Goal: Task Accomplishment & Management: Complete application form

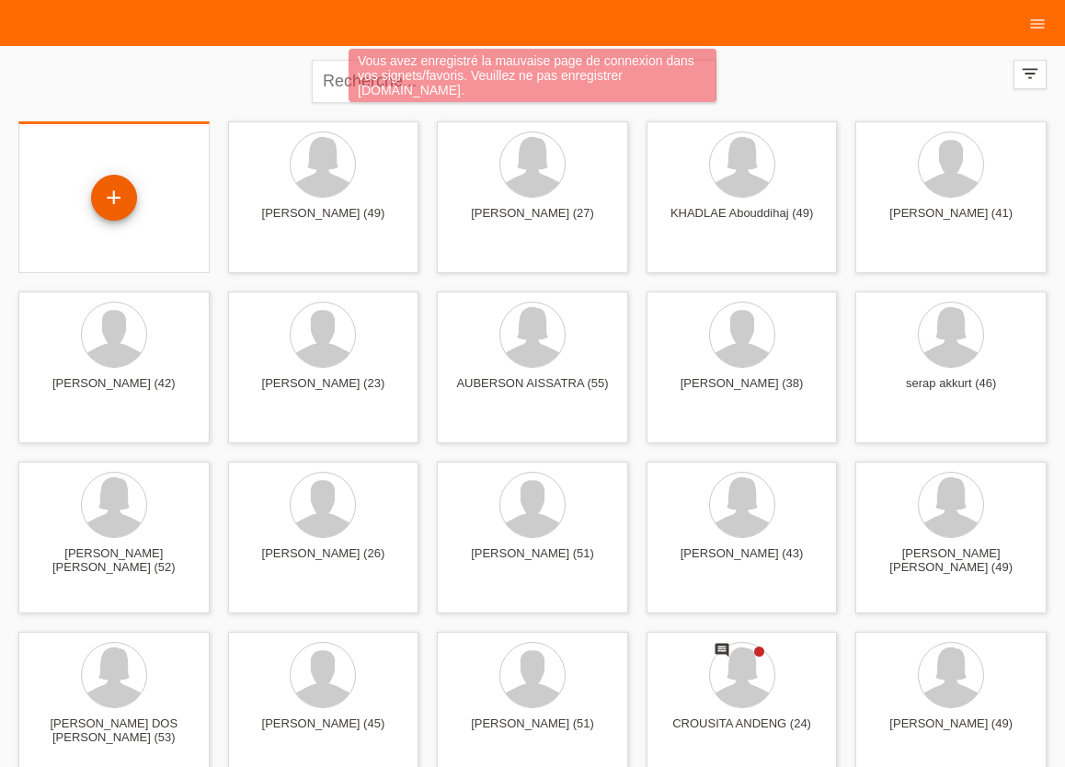
click at [114, 192] on div "+" at bounding box center [114, 198] width 46 height 46
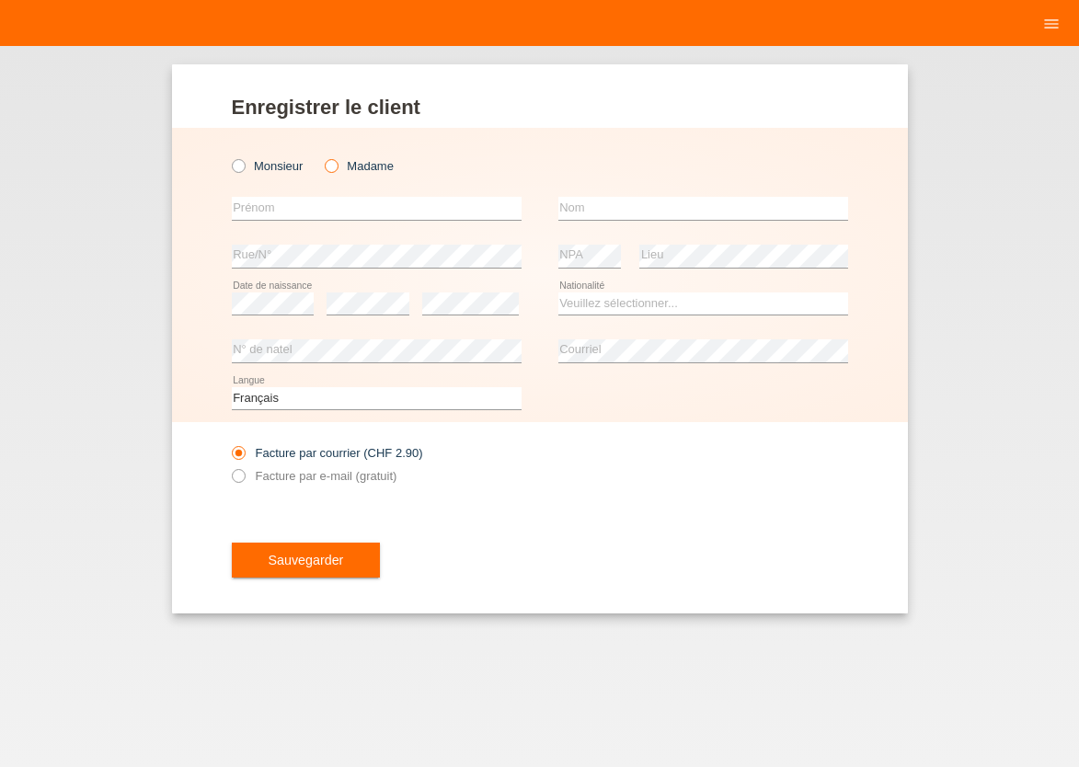
click at [322, 156] on icon at bounding box center [322, 156] width 0 height 0
click at [334, 167] on input "Madame" at bounding box center [331, 165] width 12 height 12
radio input "true"
click at [269, 207] on input "text" at bounding box center [377, 208] width 290 height 23
type input "adriana patricia"
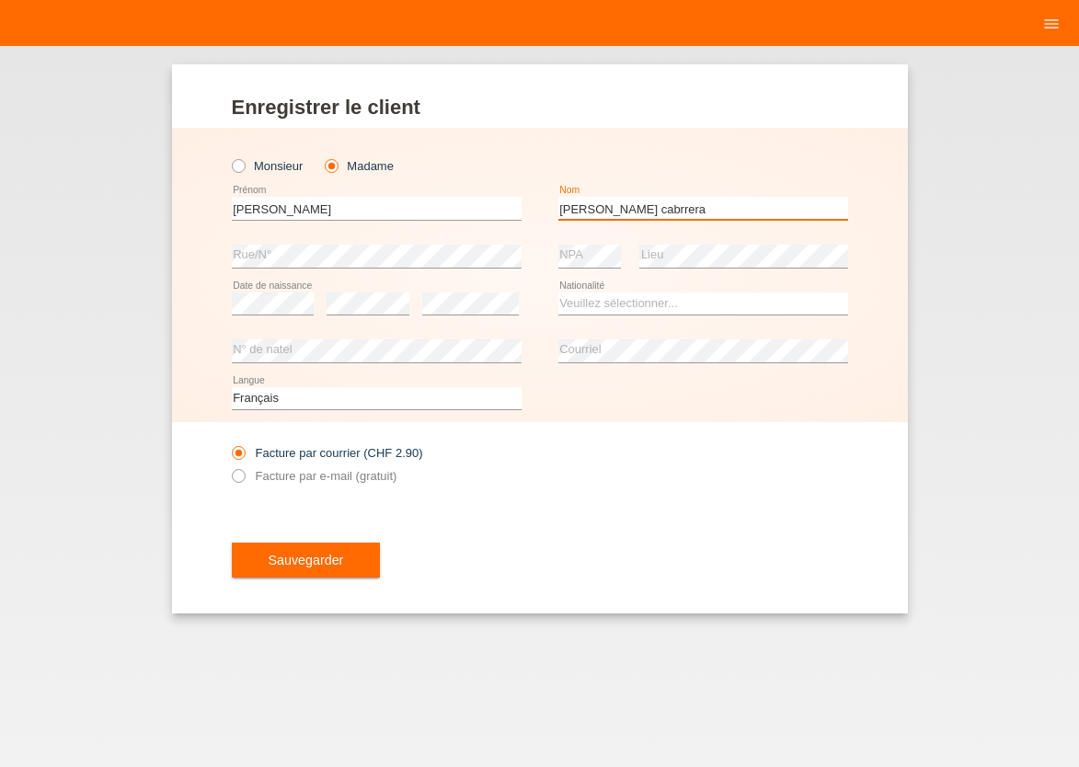
click at [613, 212] on input "aguilar cabrrera" at bounding box center [703, 208] width 290 height 23
type input "[PERSON_NAME]"
click at [558, 292] on select "Veuillez sélectionner... Suisse Allemagne Autriche Liechtenstein ------------ A…" at bounding box center [703, 303] width 290 height 22
select select "ES"
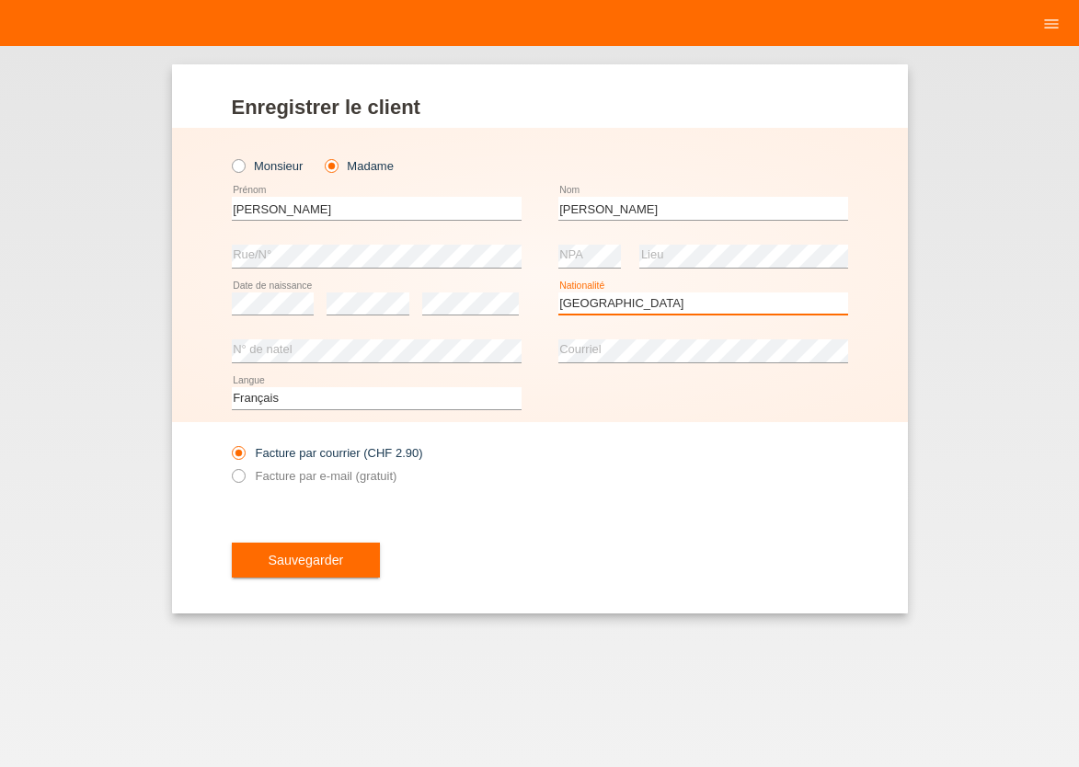
click at [0, 0] on option "Espagne" at bounding box center [0, 0] width 0 height 0
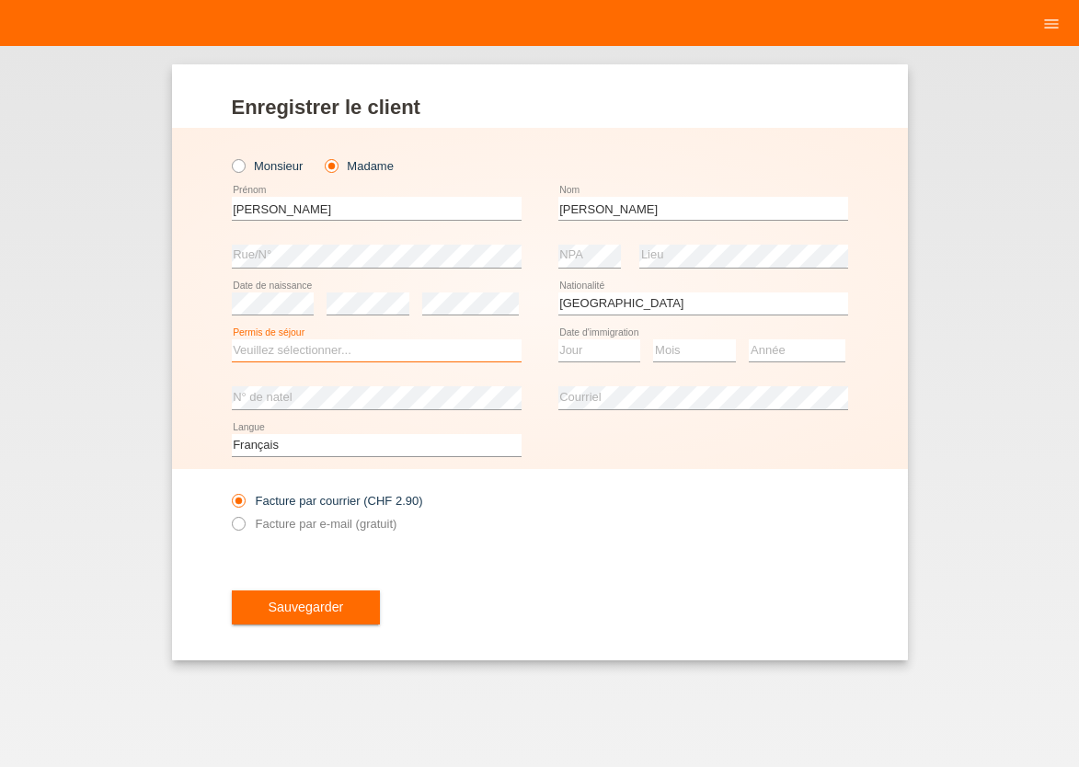
click at [232, 339] on select "Veuillez sélectionner... C B B - Statut de réfugié Autre" at bounding box center [377, 350] width 290 height 22
select select "B"
click at [0, 0] on option "B" at bounding box center [0, 0] width 0 height 0
click at [558, 339] on select "Jour 01 02 03 04 05 06 07 08 09 10 11" at bounding box center [599, 350] width 83 height 22
click at [0, 0] on option "21" at bounding box center [0, 0] width 0 height 0
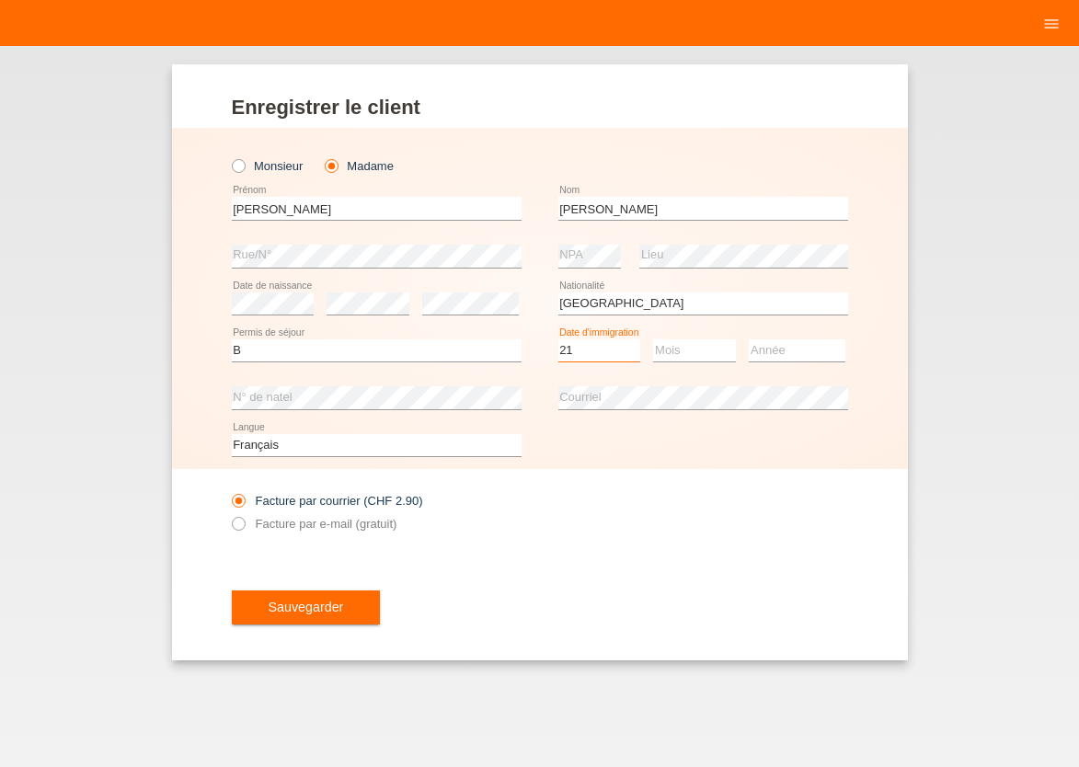
click at [558, 339] on select "Jour 01 02 03 04 05 06 07 08 09 10 11" at bounding box center [599, 350] width 83 height 22
click at [0, 0] on option "23" at bounding box center [0, 0] width 0 height 0
click at [558, 339] on select "Jour 01 02 03 04 05 06 07 08 09 10 11" at bounding box center [599, 350] width 83 height 22
click at [0, 0] on option "23" at bounding box center [0, 0] width 0 height 0
click at [558, 339] on select "Jour 01 02 03 04 05 06 07 08 09 10 11" at bounding box center [599, 350] width 83 height 22
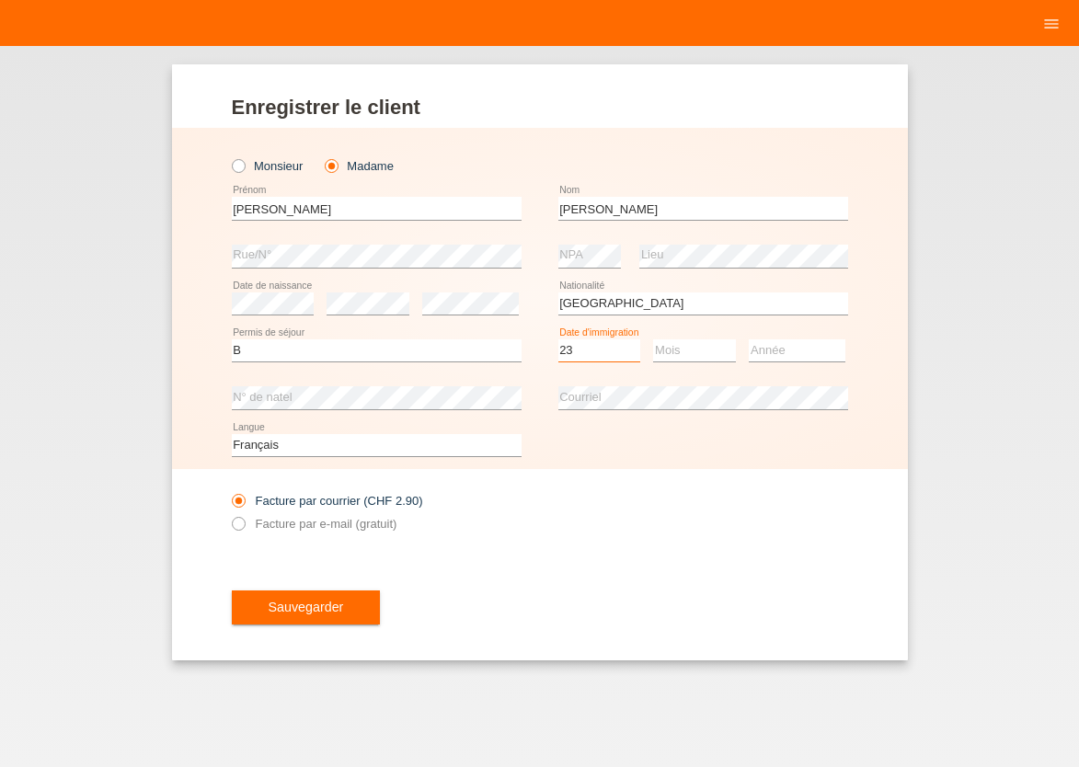
select select "22"
click at [0, 0] on option "22" at bounding box center [0, 0] width 0 height 0
click at [653, 339] on select "Mois 01 02 03 04 05 06 07 08 09 10 11" at bounding box center [694, 350] width 83 height 22
select select "10"
click at [0, 0] on option "10" at bounding box center [0, 0] width 0 height 0
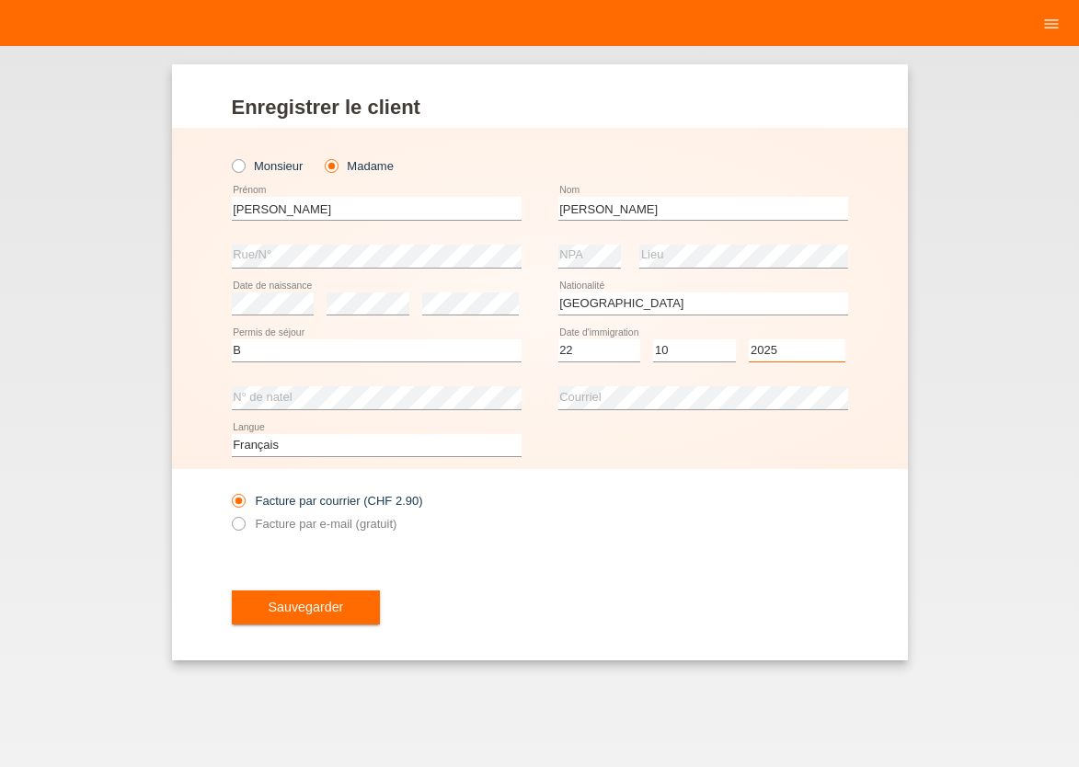
select select "2022"
click at [241, 517] on div "Facture par courrier (CHF 2.90) Facture par e-mail (gratuit)" at bounding box center [377, 512] width 290 height 46
click at [228, 513] on icon at bounding box center [228, 513] width 0 height 0
click at [241, 525] on input "Facture par e-mail (gratuit)" at bounding box center [238, 528] width 12 height 23
radio input "true"
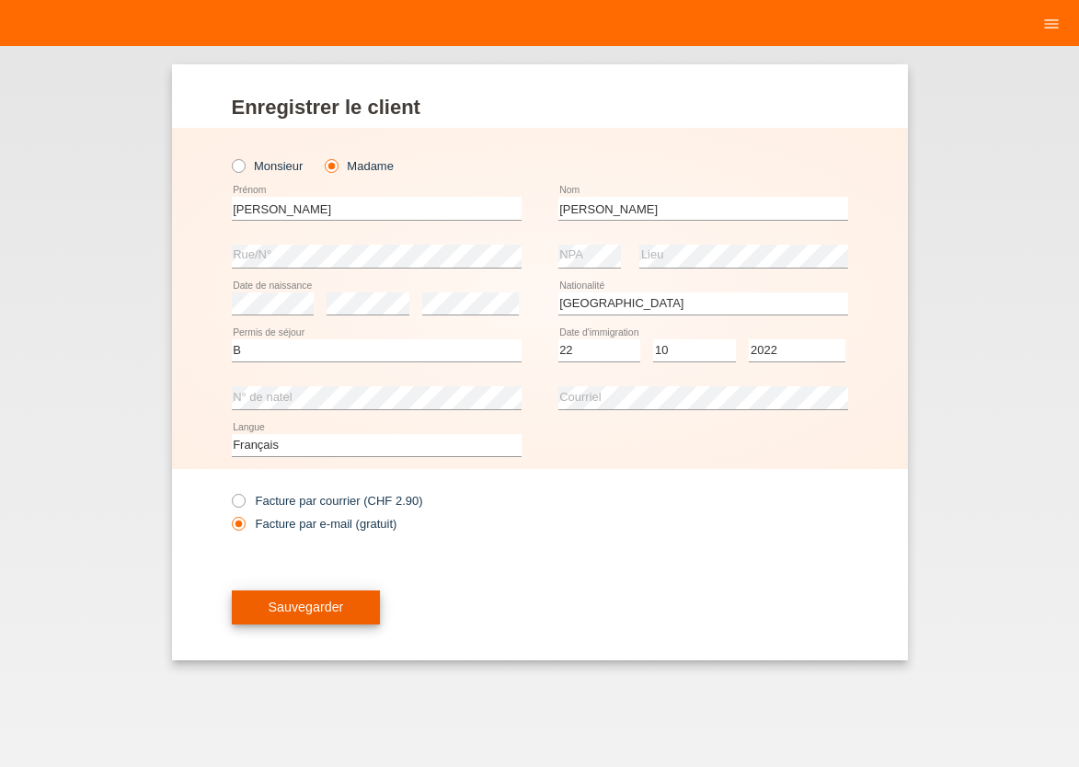
click at [296, 612] on span "Sauvegarder" at bounding box center [306, 607] width 75 height 15
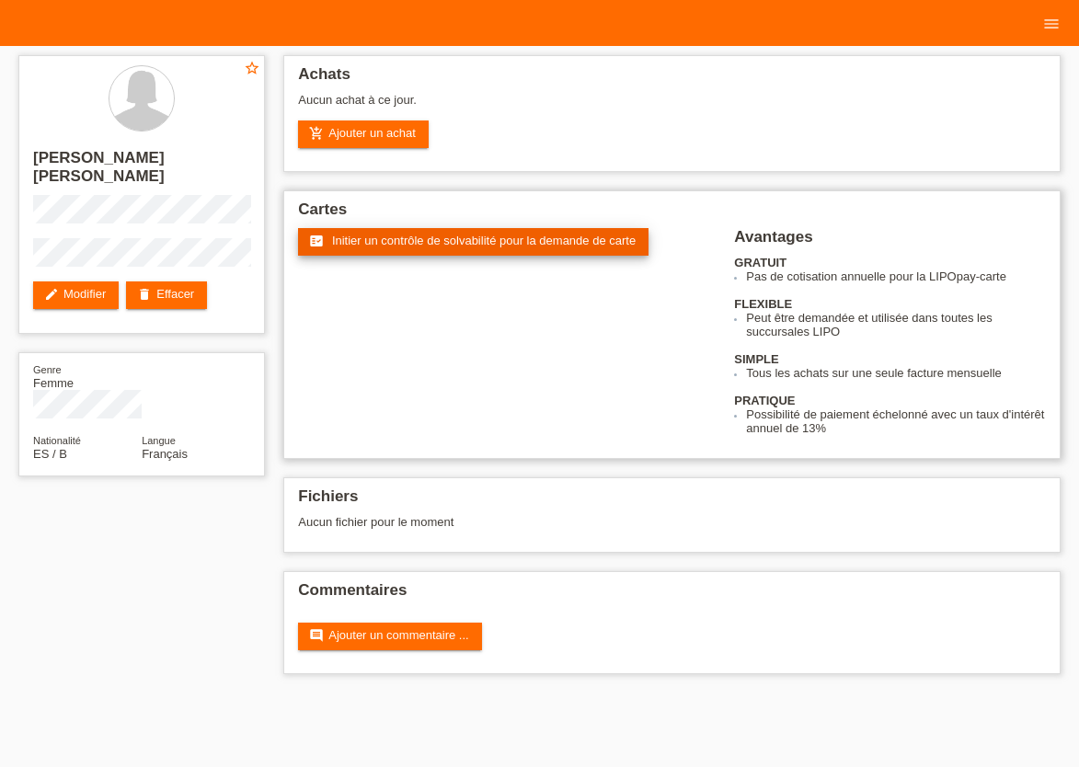
click at [390, 232] on link "fact_check Initier un contrôle de solvabilité pour la demande de carte" at bounding box center [473, 242] width 350 height 28
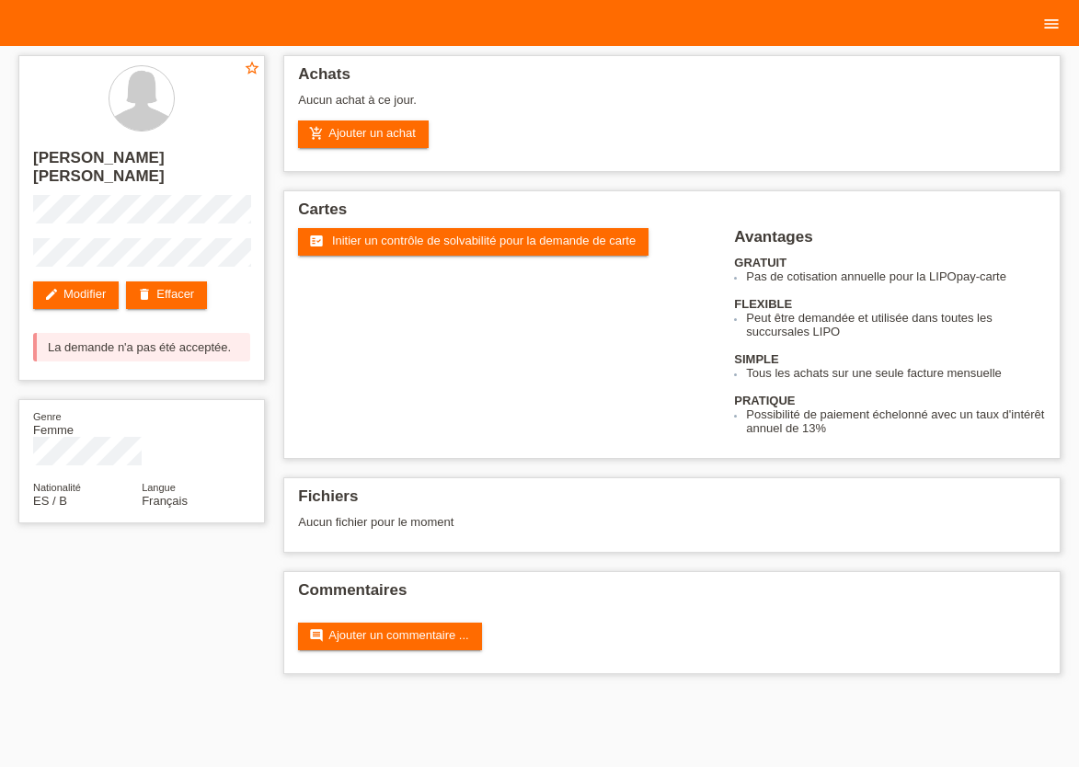
click at [1056, 20] on icon "menu" at bounding box center [1051, 24] width 18 height 18
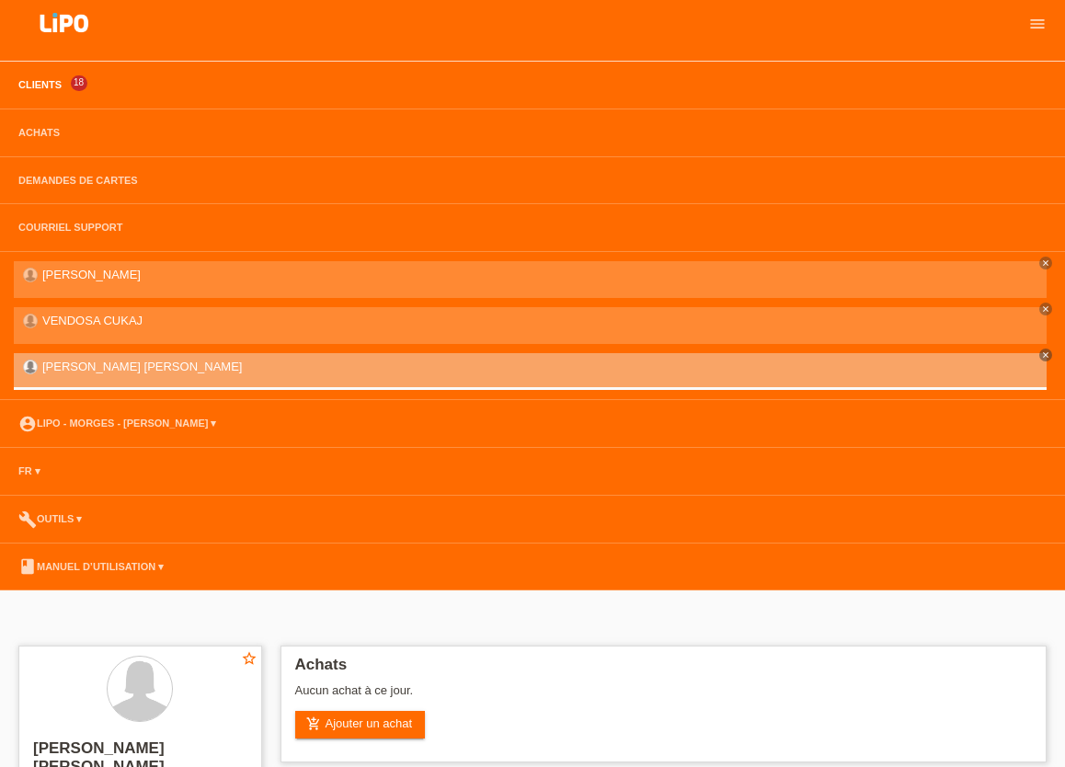
click at [34, 85] on link "Clients" at bounding box center [40, 84] width 62 height 11
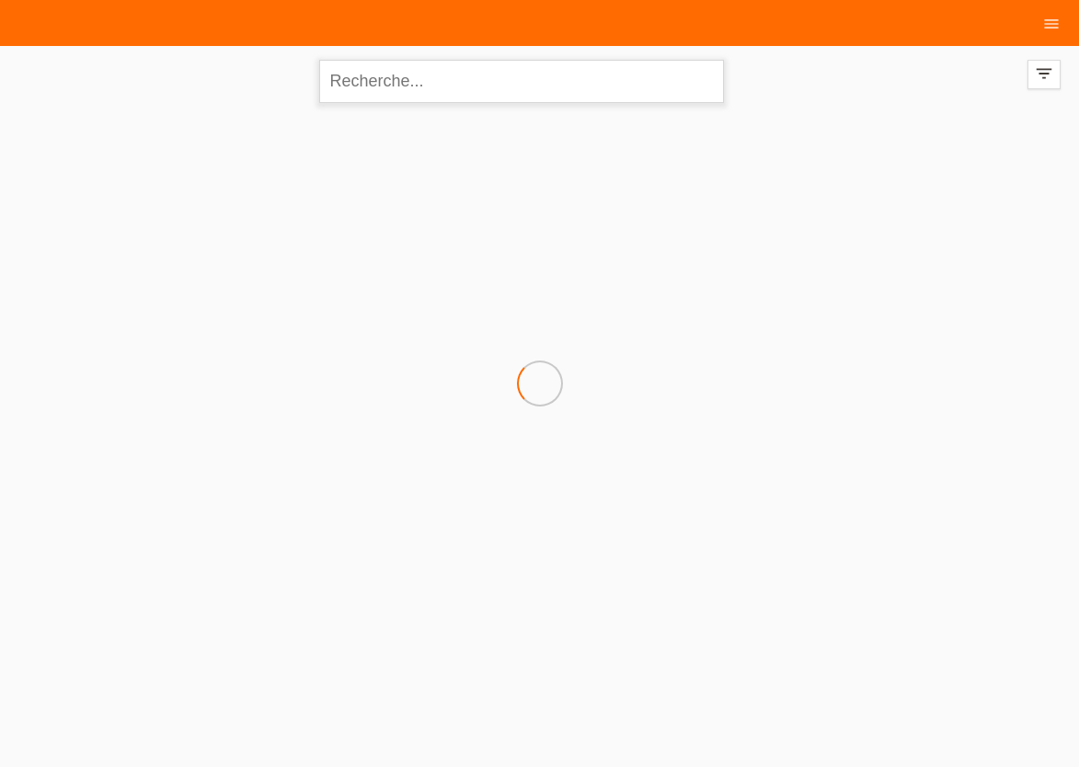
click at [360, 83] on input "text" at bounding box center [521, 81] width 405 height 43
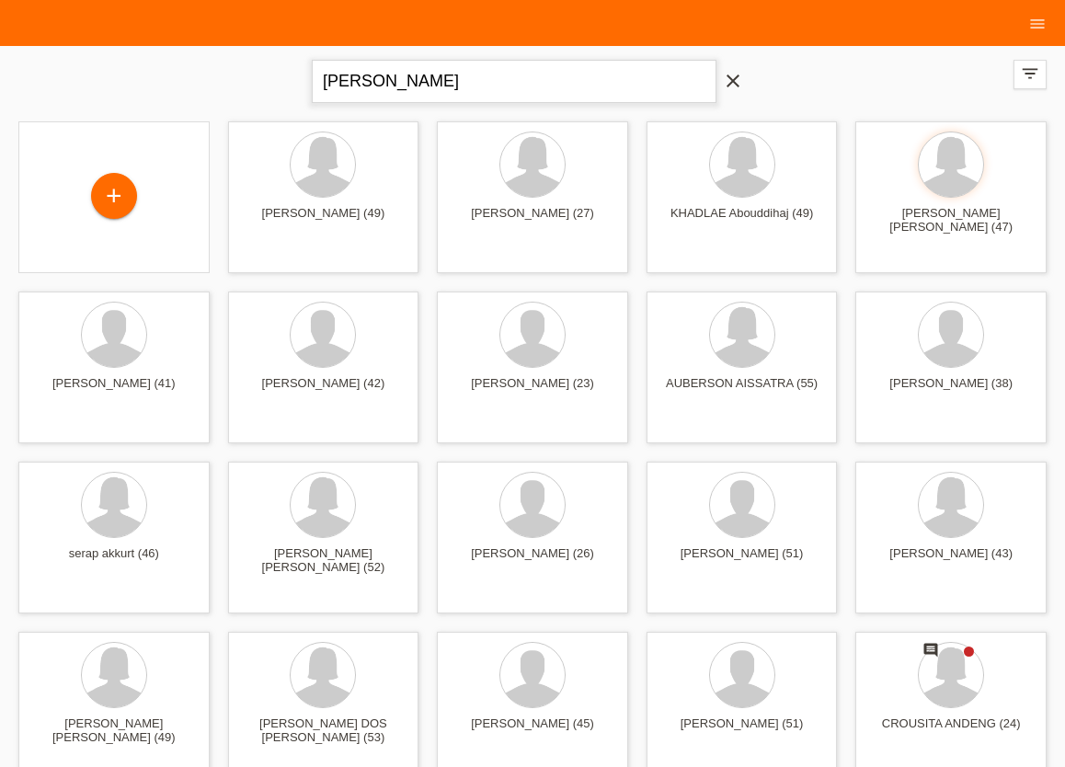
type input "[PERSON_NAME]"
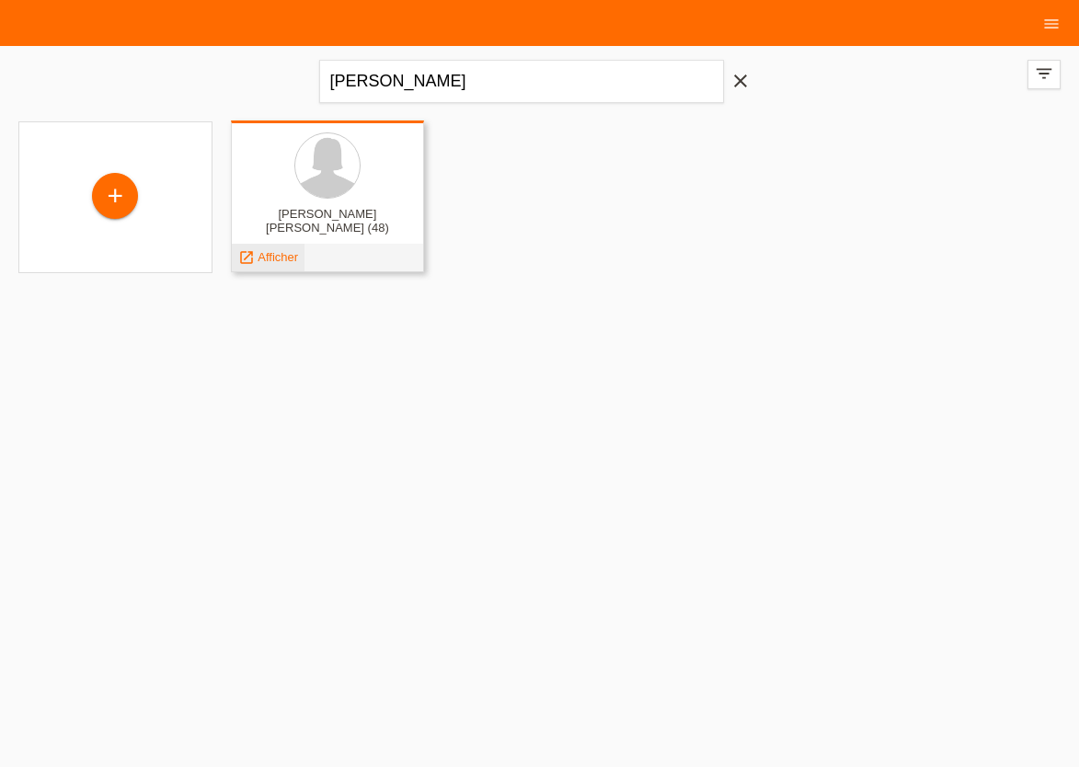
click at [260, 261] on span "Afficher" at bounding box center [277, 257] width 40 height 14
